Goal: Transaction & Acquisition: Book appointment/travel/reservation

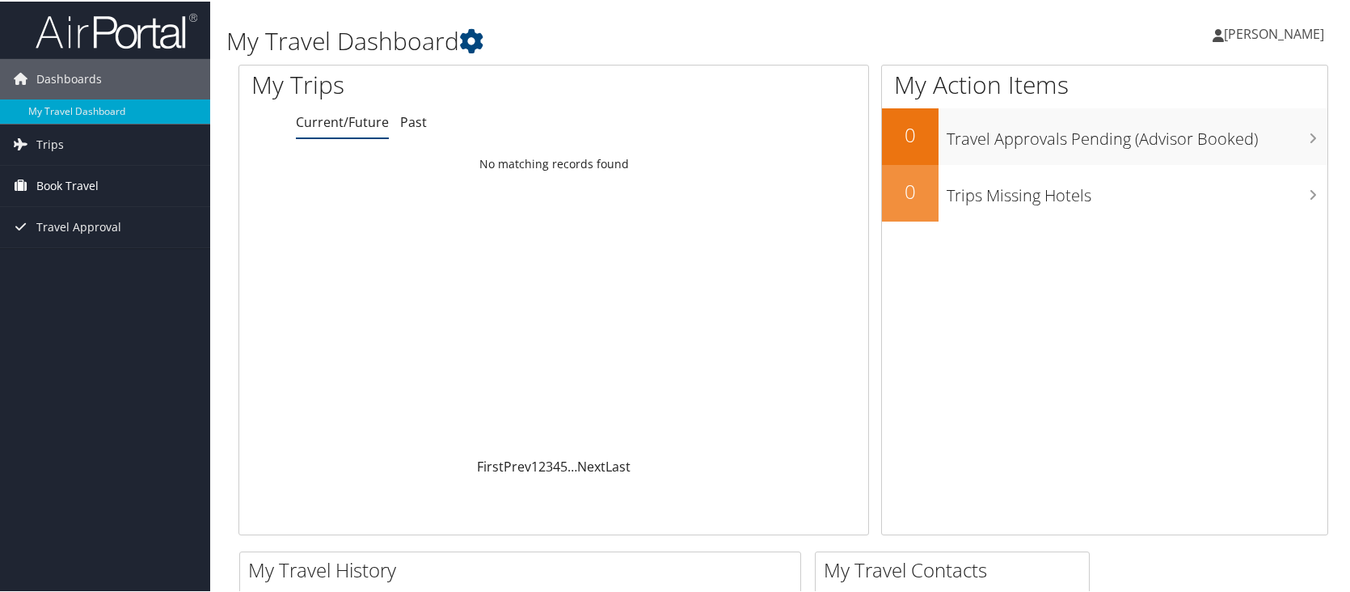
click at [59, 185] on span "Book Travel" at bounding box center [67, 184] width 62 height 40
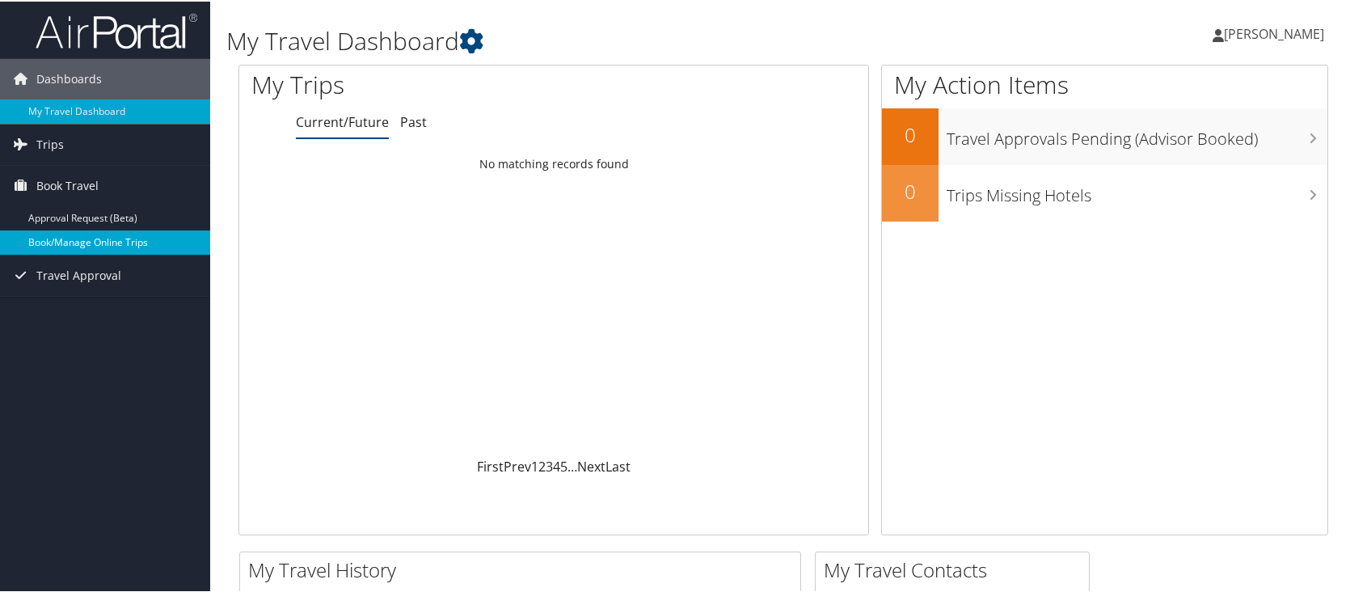
click at [93, 237] on link "Book/Manage Online Trips" at bounding box center [105, 241] width 210 height 24
